Goal: Browse casually

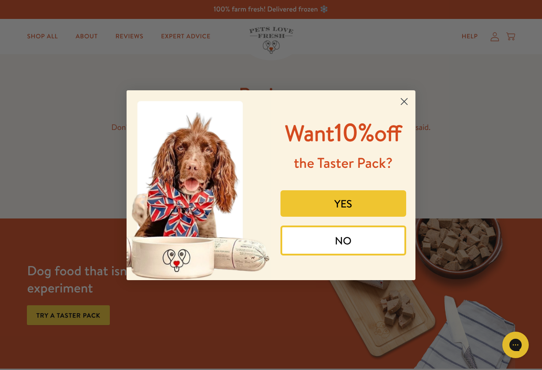
click at [404, 97] on circle "Close dialog" at bounding box center [404, 101] width 15 height 15
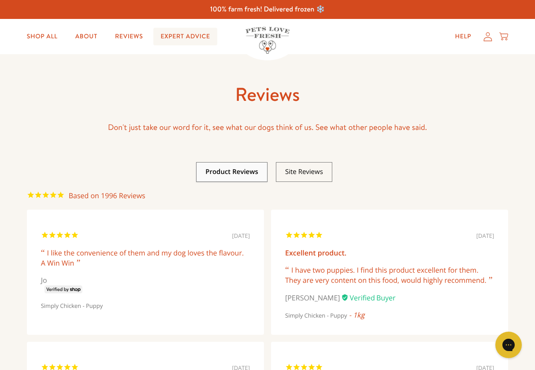
click at [182, 36] on link "Expert Advice" at bounding box center [184, 37] width 63 height 18
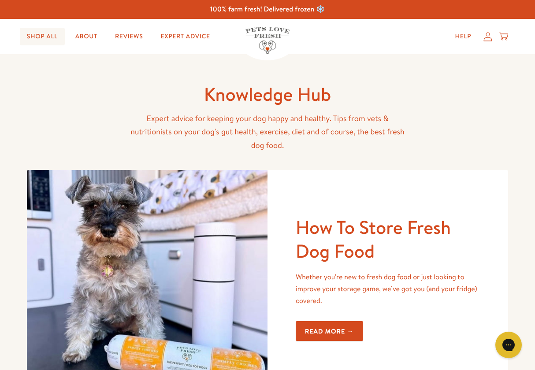
click at [35, 31] on link "Shop All" at bounding box center [42, 37] width 45 height 18
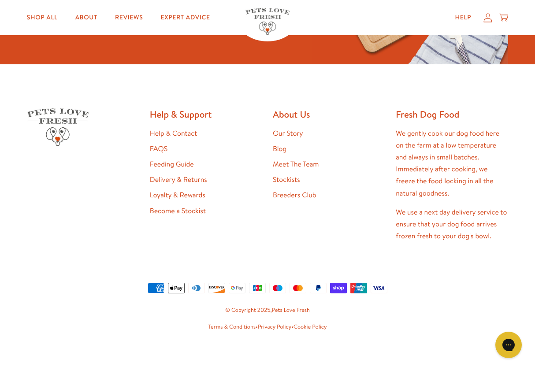
scroll to position [1419, 0]
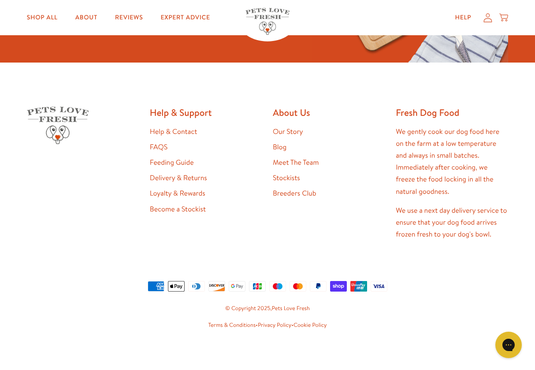
click at [287, 128] on link "Our Story" at bounding box center [288, 132] width 30 height 10
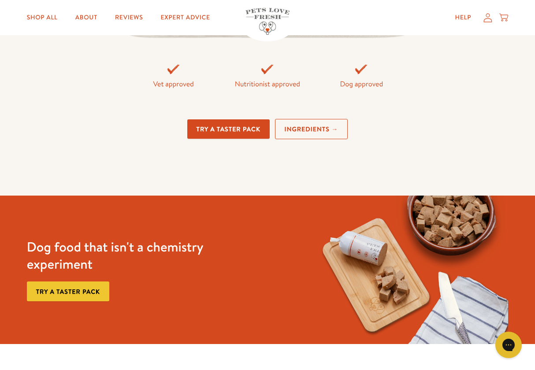
scroll to position [2078, 0]
